Goal: Task Accomplishment & Management: Use online tool/utility

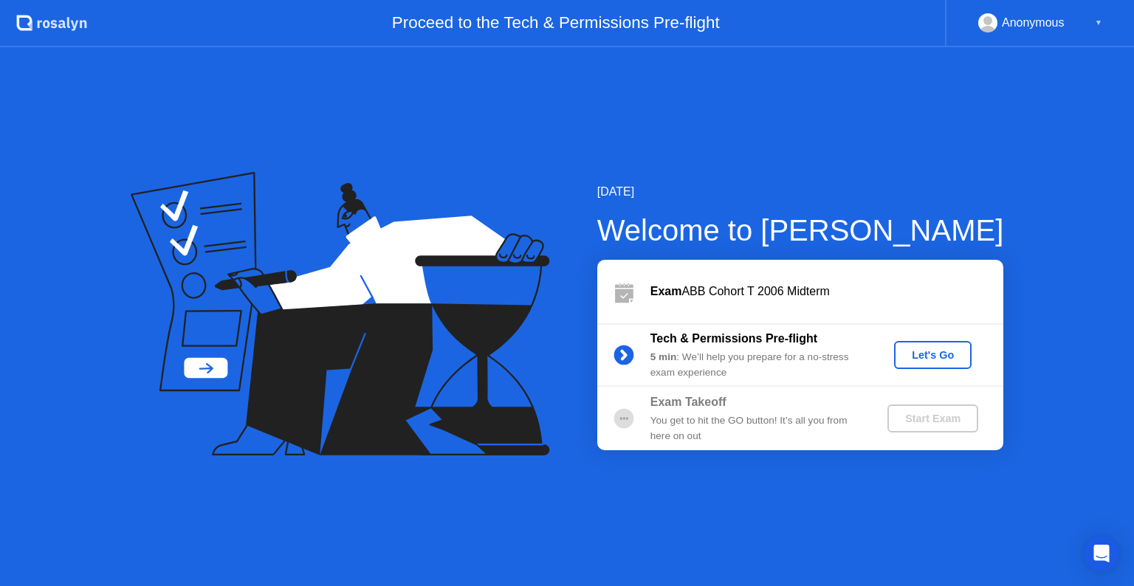
click at [927, 354] on div "Let's Go" at bounding box center [933, 355] width 66 height 12
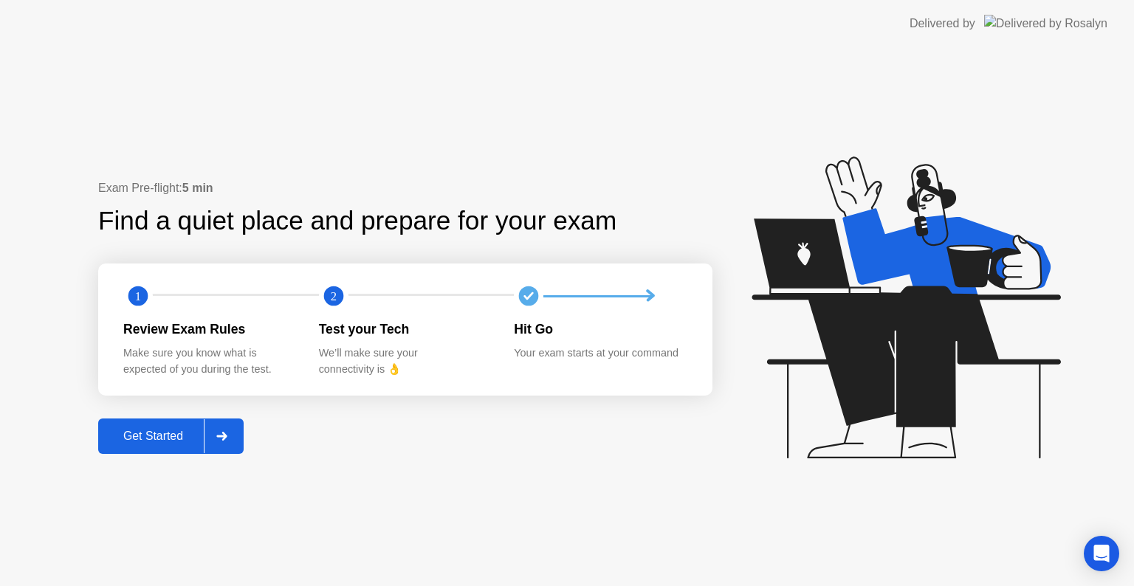
click at [173, 421] on button "Get Started" at bounding box center [170, 435] width 145 height 35
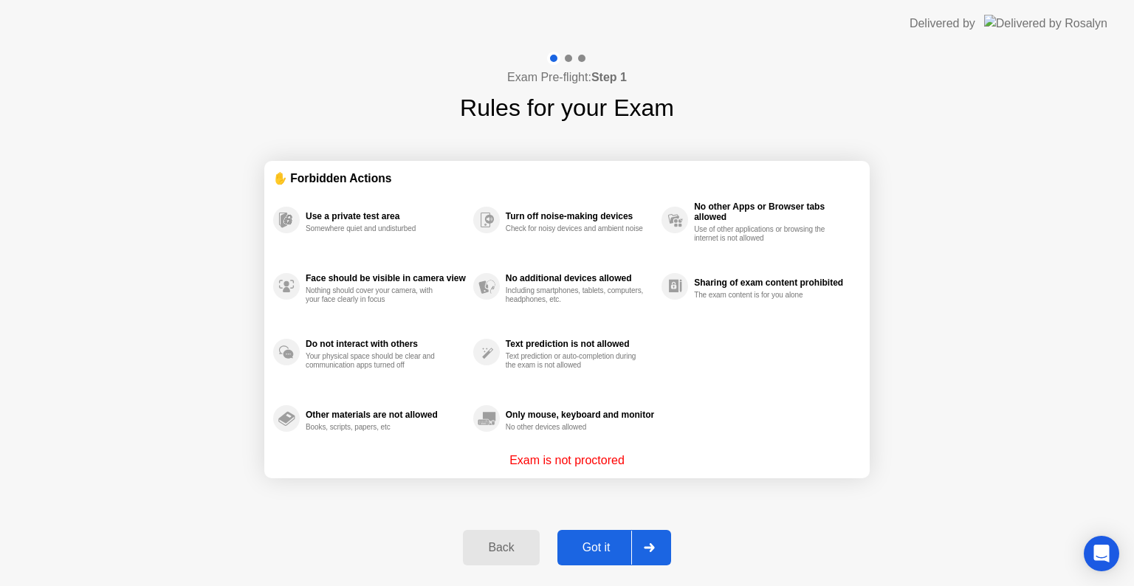
click at [593, 554] on div "Got it" at bounding box center [596, 547] width 69 height 13
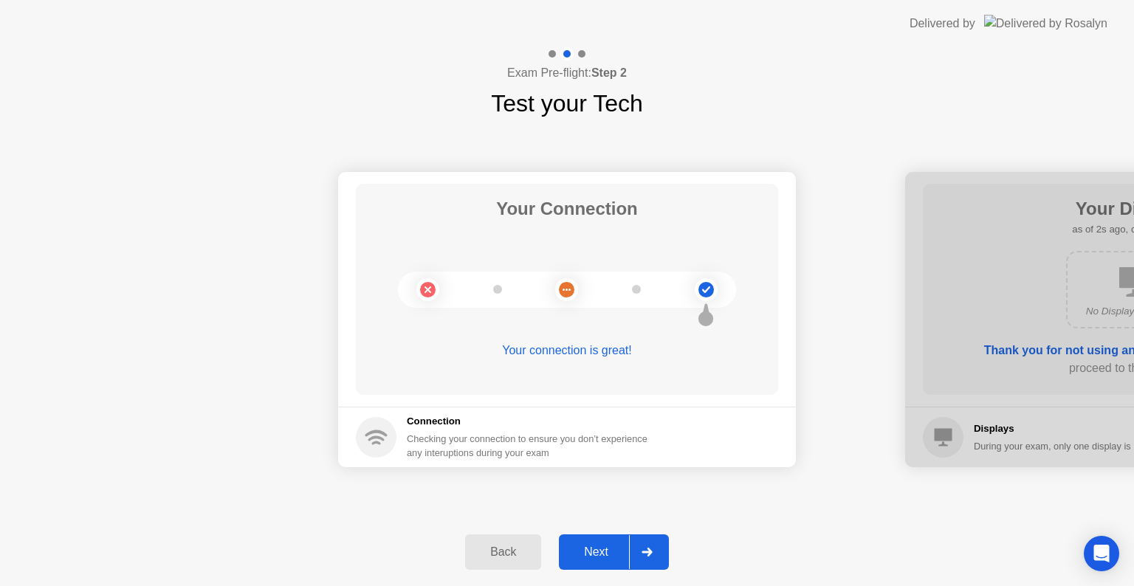
click at [593, 554] on div "Next" at bounding box center [596, 551] width 66 height 13
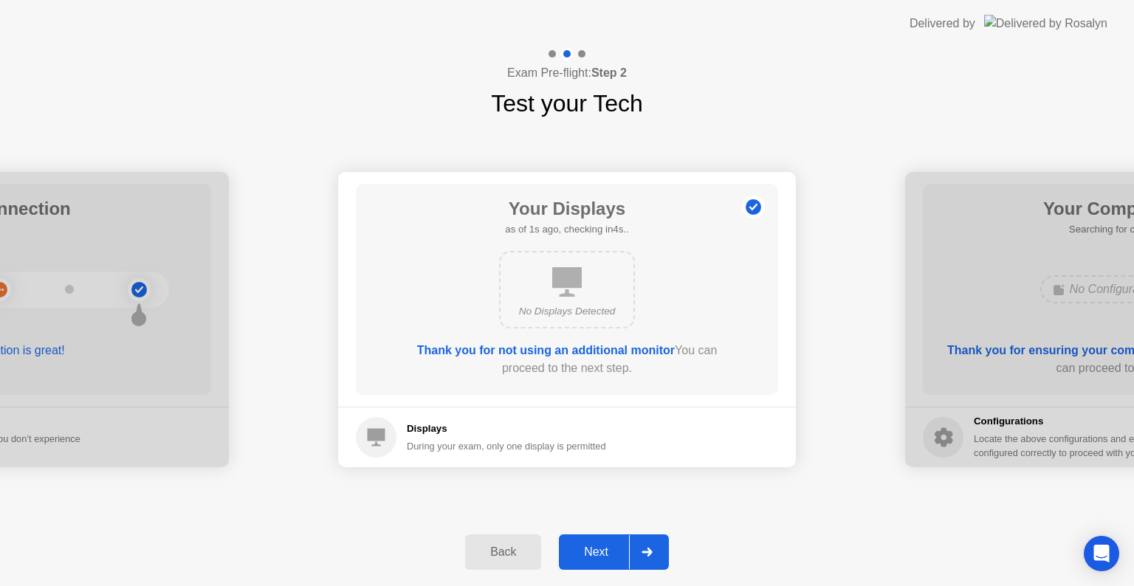
click at [593, 554] on div "Next" at bounding box center [596, 551] width 66 height 13
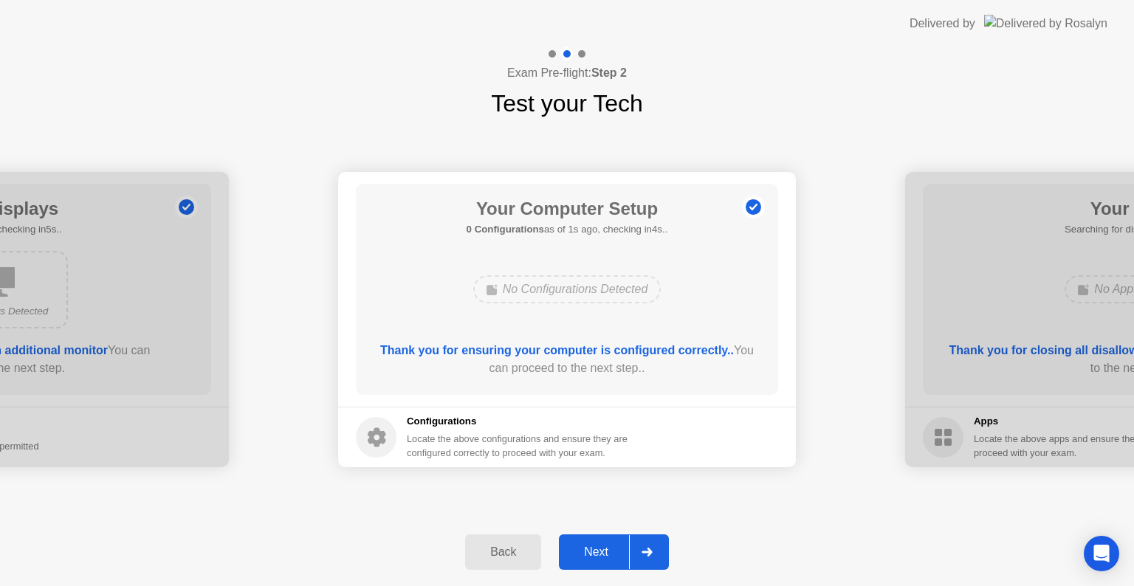
click at [593, 554] on div "Next" at bounding box center [596, 551] width 66 height 13
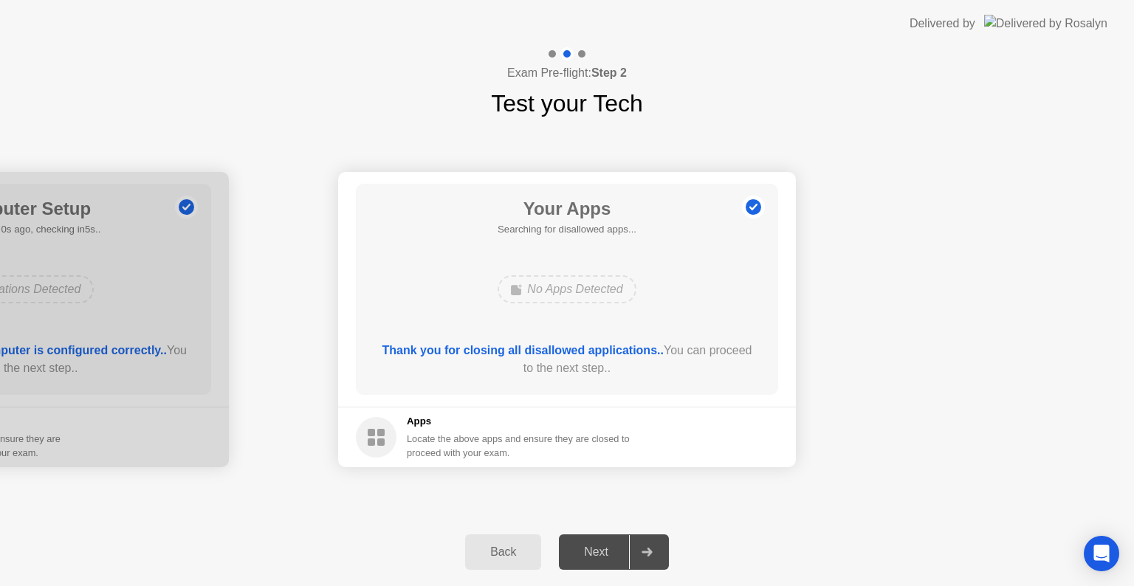
click at [596, 557] on div "Next" at bounding box center [596, 551] width 66 height 13
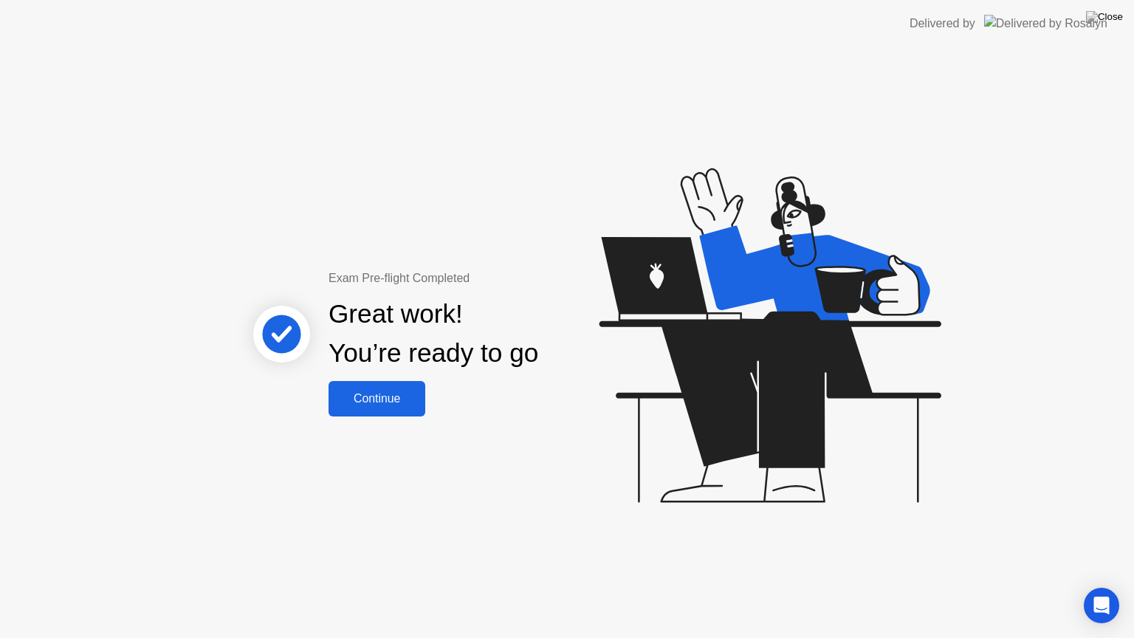
click at [337, 403] on div "Continue" at bounding box center [377, 398] width 88 height 13
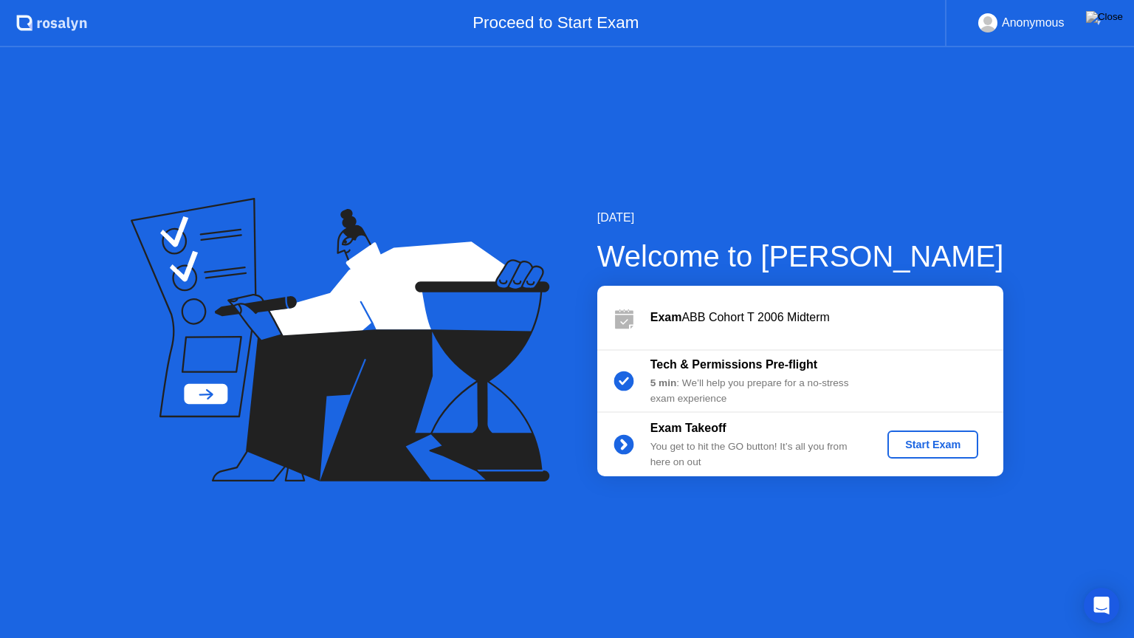
click at [930, 453] on button "Start Exam" at bounding box center [932, 444] width 91 height 28
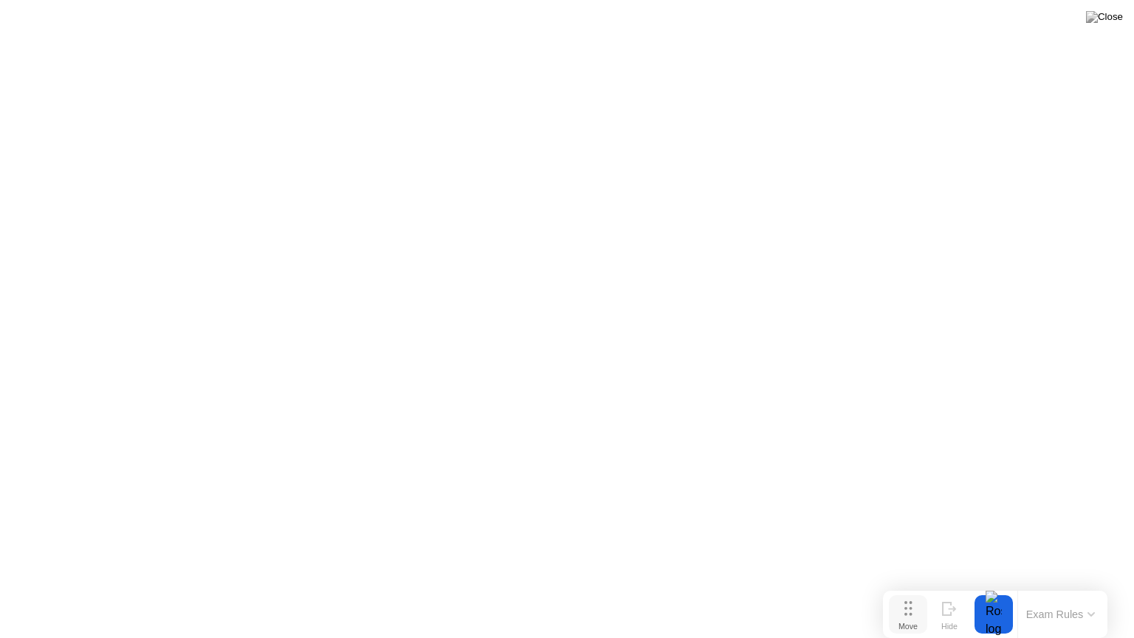
drag, startPoint x: 475, startPoint y: 622, endPoint x: 903, endPoint y: 621, distance: 428.1
click at [903, 585] on div "Move" at bounding box center [907, 625] width 19 height 9
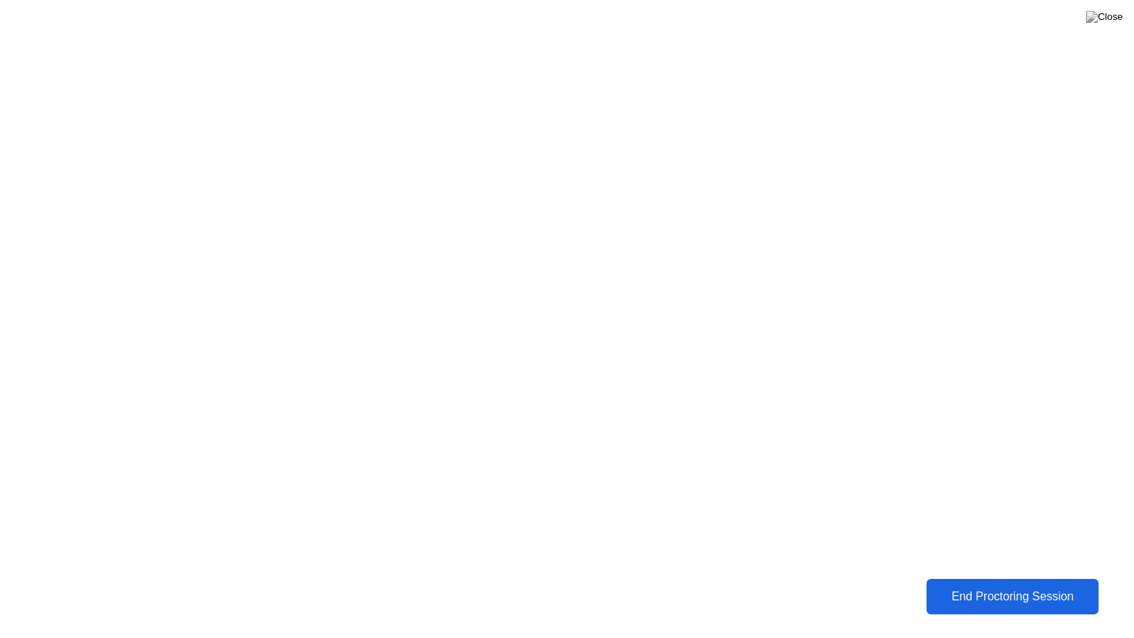
click at [930, 585] on div "End Proctoring Session" at bounding box center [1012, 596] width 165 height 13
